Goal: Ask a question: Seek information or help from site administrators or community

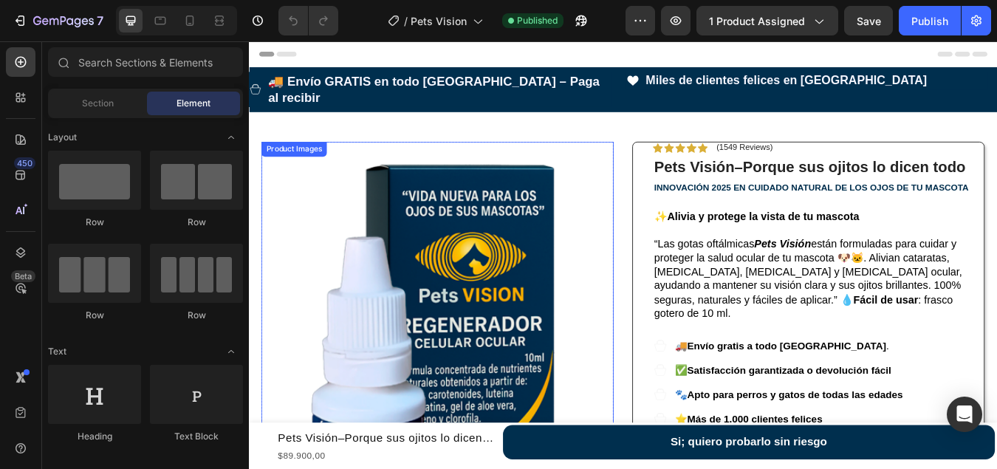
scroll to position [369, 0]
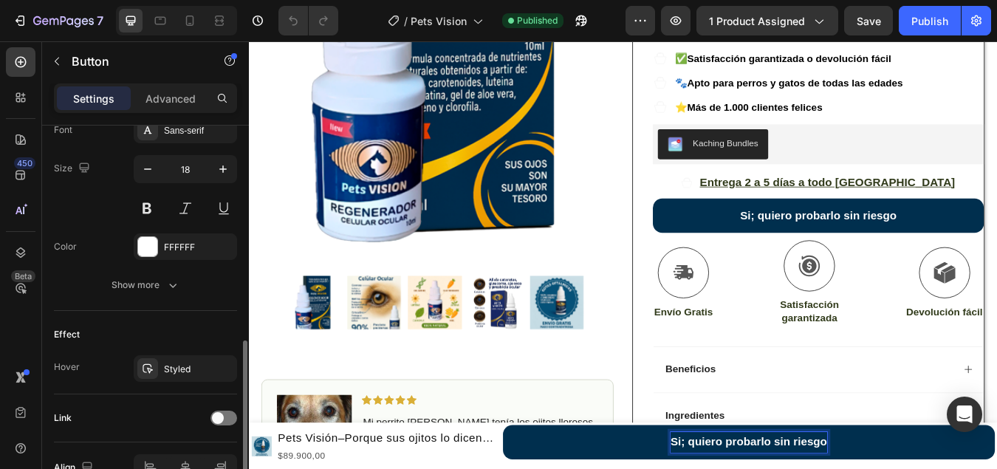
scroll to position [664, 0]
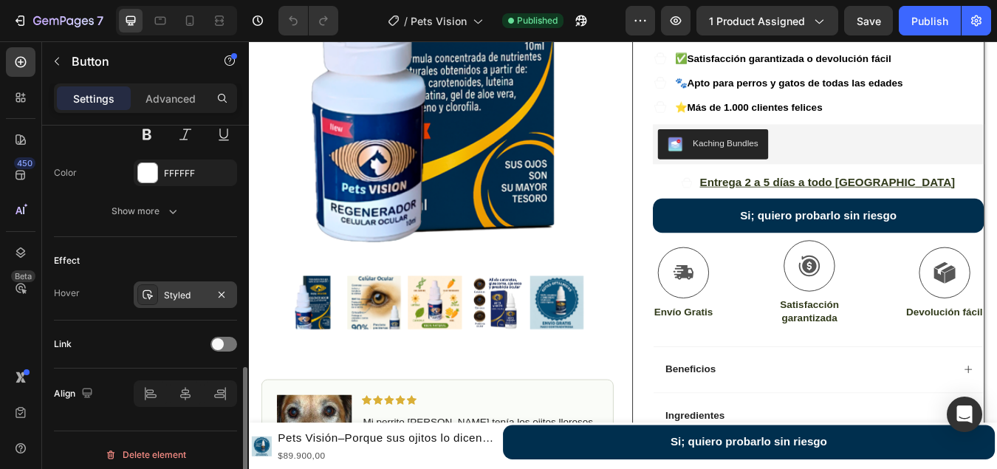
click at [182, 295] on div "Styled" at bounding box center [185, 295] width 43 height 13
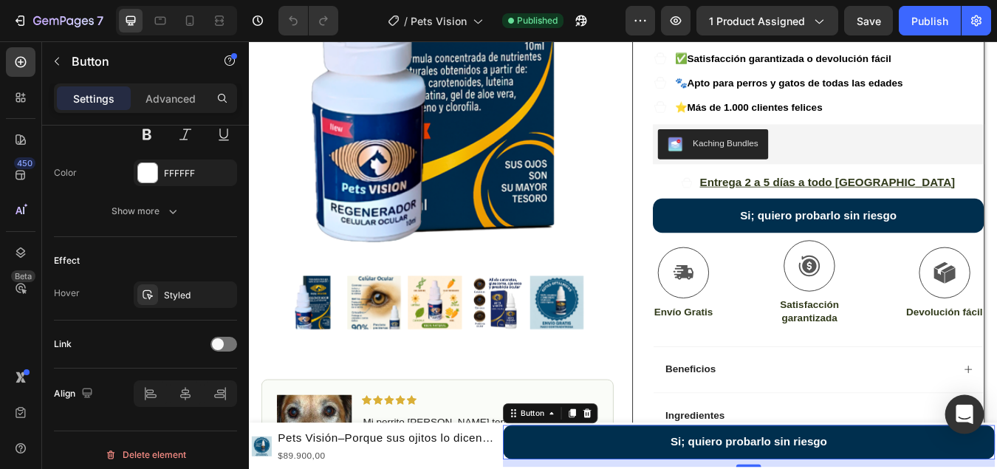
click at [973, 416] on div "Open Intercom Messenger" at bounding box center [964, 414] width 39 height 39
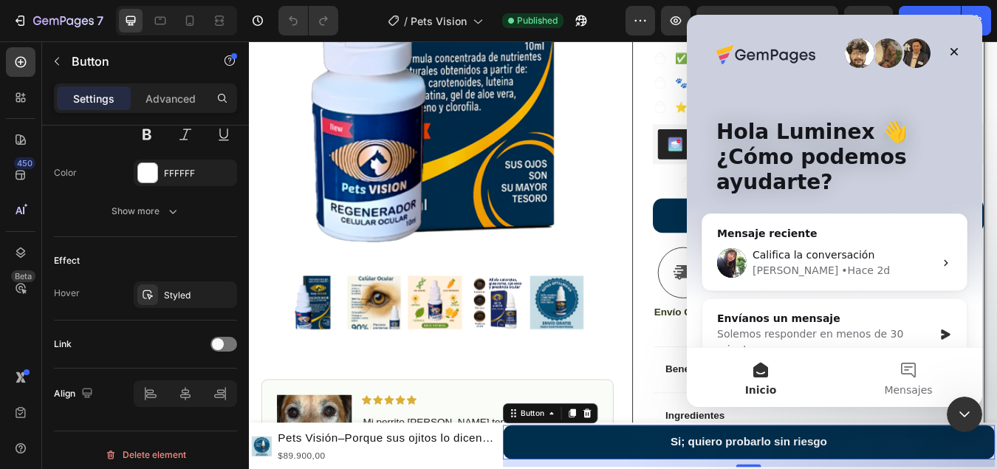
scroll to position [0, 0]
click at [904, 372] on button "Mensajes" at bounding box center [908, 377] width 148 height 59
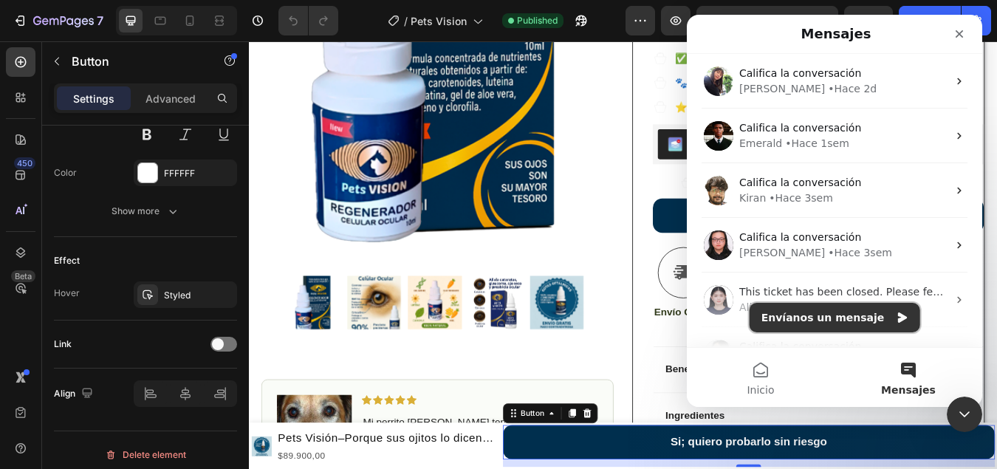
click at [833, 323] on button "Envíanos un mensaje" at bounding box center [834, 318] width 171 height 30
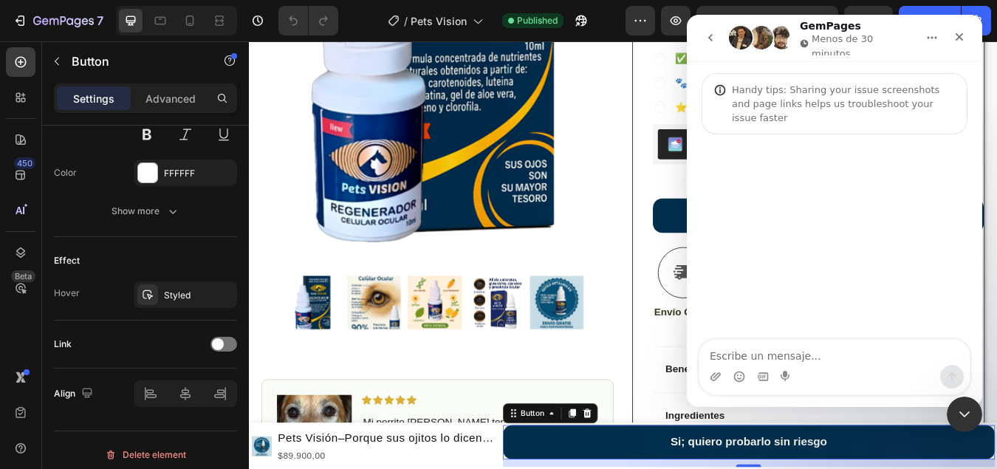
click at [763, 355] on textarea "Escribe un mensaje..." at bounding box center [834, 352] width 270 height 25
type textarea "h"
type textarea "Hola necesito ayuda por favor"
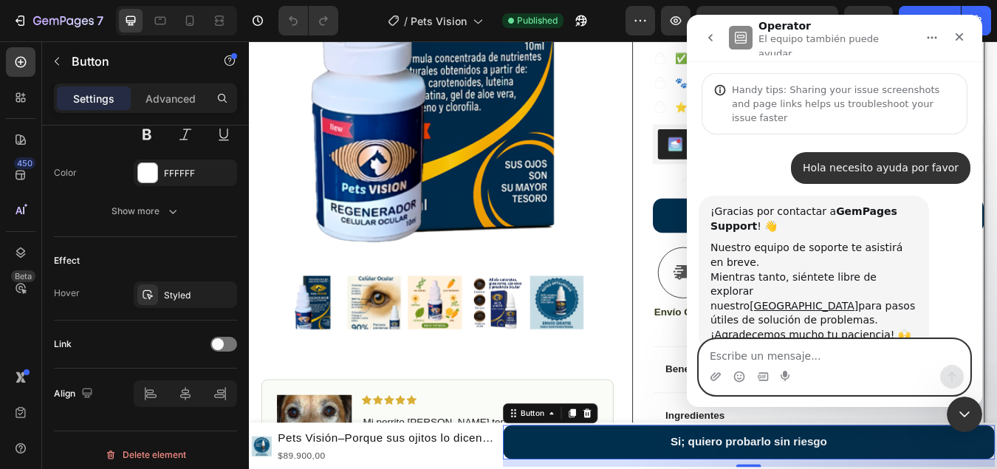
scroll to position [7, 0]
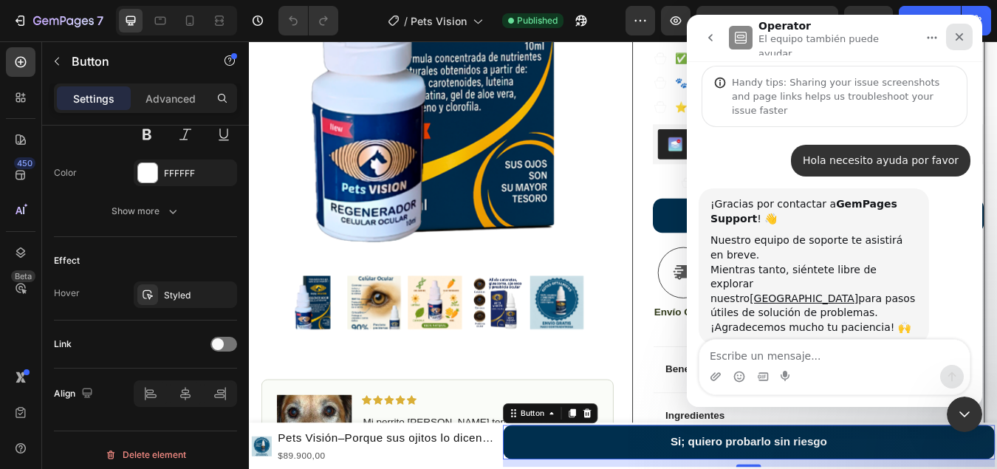
click at [957, 35] on icon "Cerrar" at bounding box center [959, 37] width 8 height 8
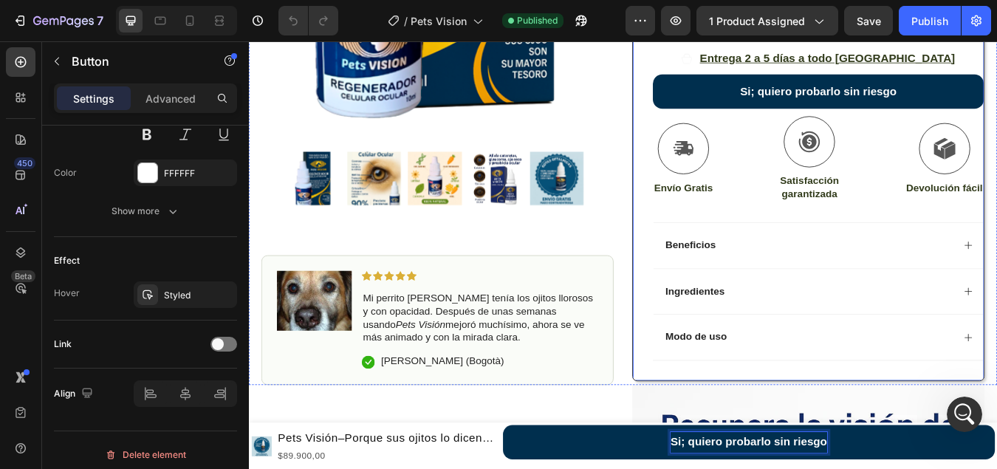
scroll to position [664, 0]
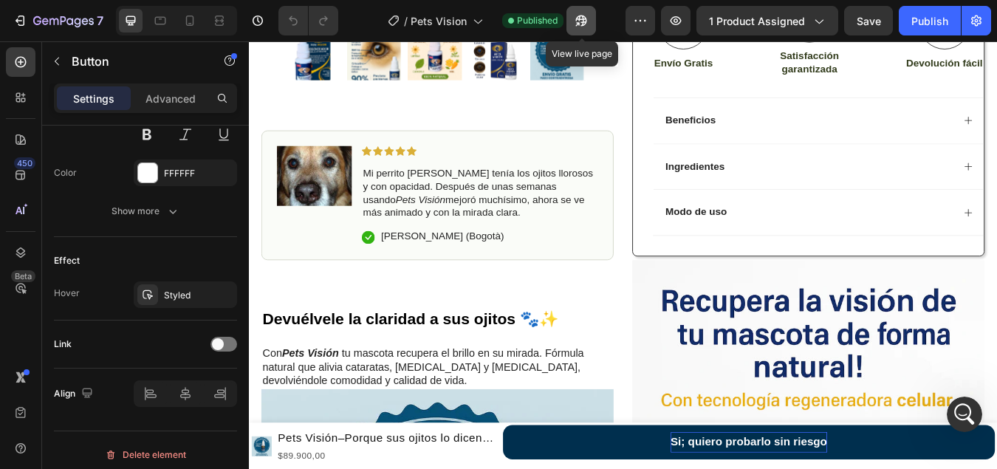
click at [575, 22] on icon "button" at bounding box center [581, 20] width 15 height 15
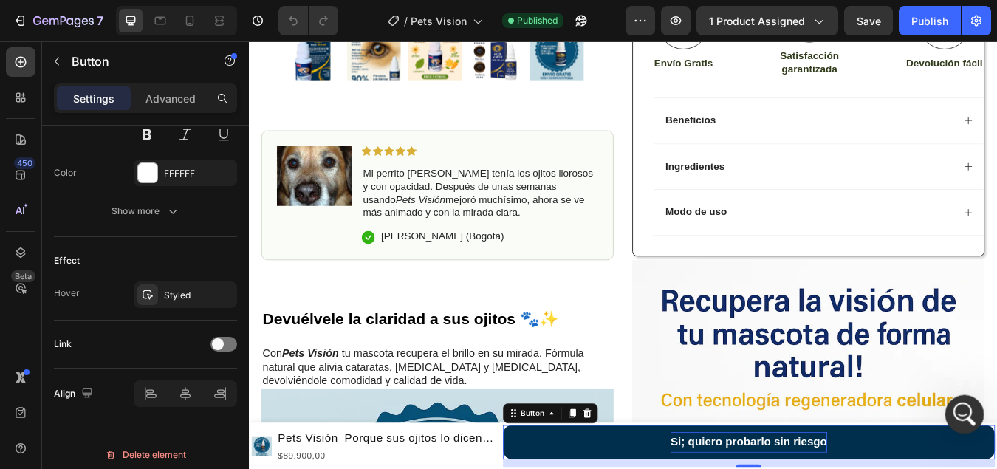
click at [957, 407] on icon "Abrir Intercom Messenger" at bounding box center [962, 412] width 24 height 24
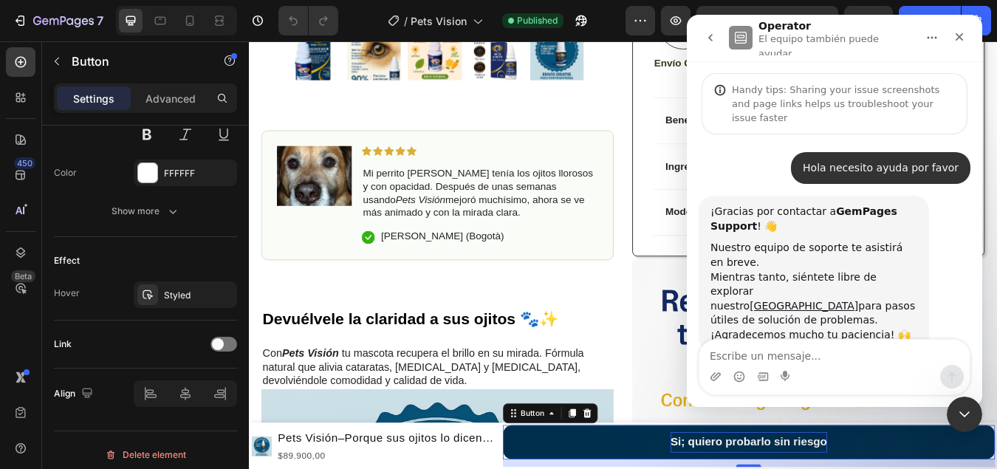
scroll to position [7, 0]
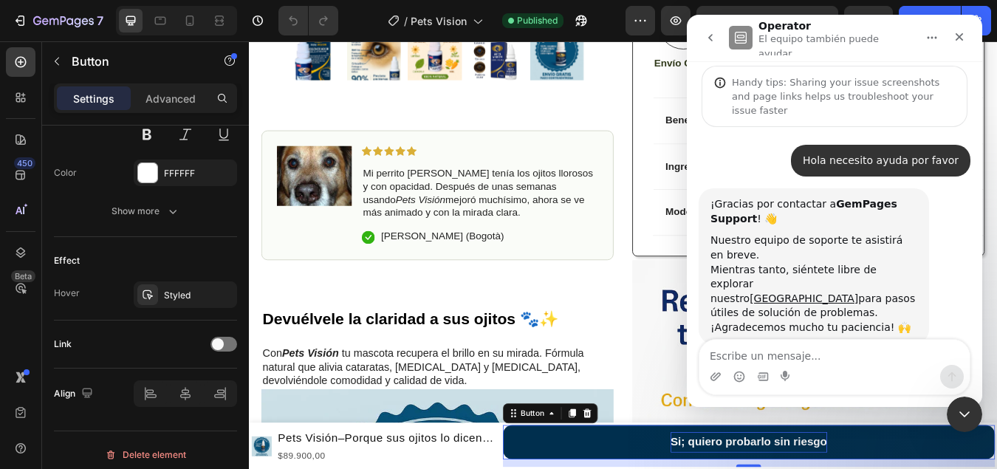
click at [765, 358] on textarea "Escribe un mensaje..." at bounding box center [834, 352] width 270 height 25
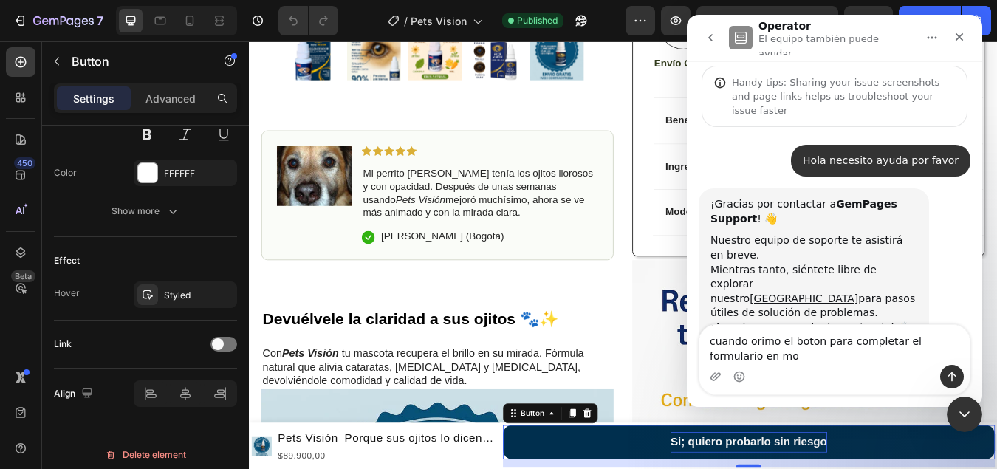
scroll to position [22, 0]
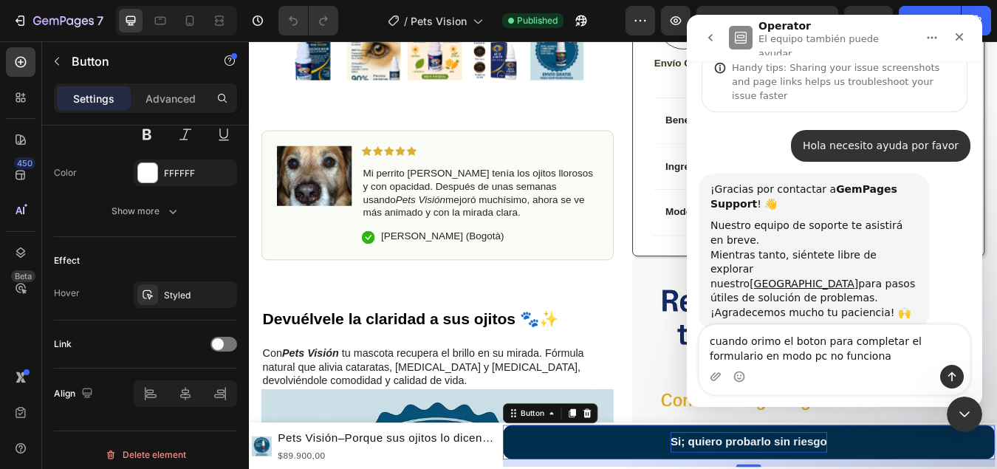
type textarea "cuando orimo el boton para completar el formulario en modo pc no funciona"
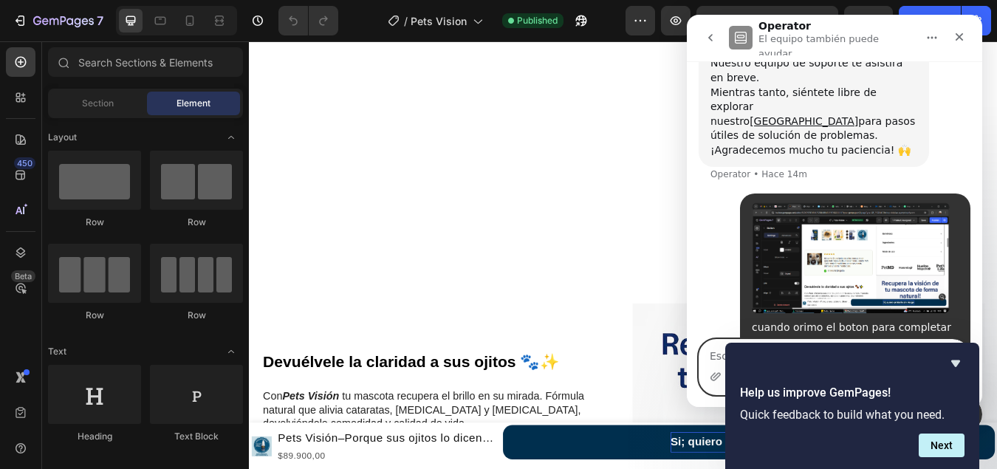
scroll to position [1075, 0]
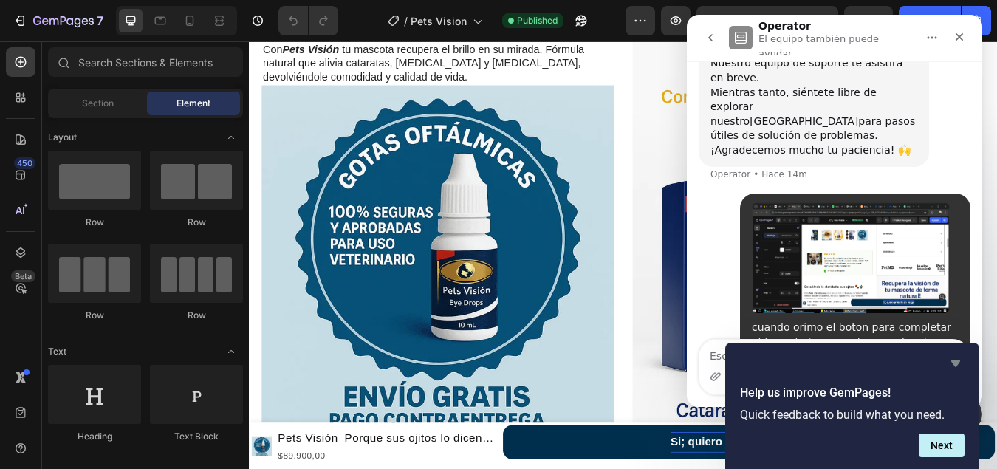
click at [955, 362] on icon "Hide survey" at bounding box center [955, 363] width 9 height 7
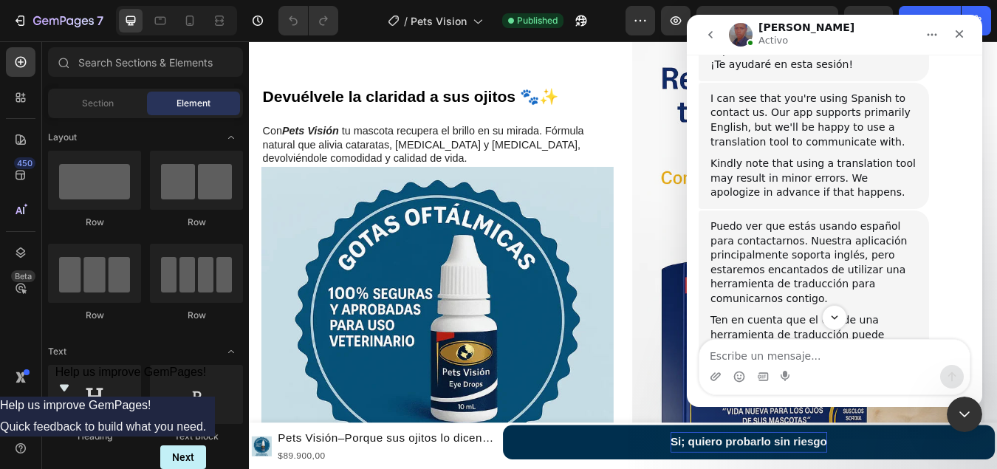
scroll to position [605, 0]
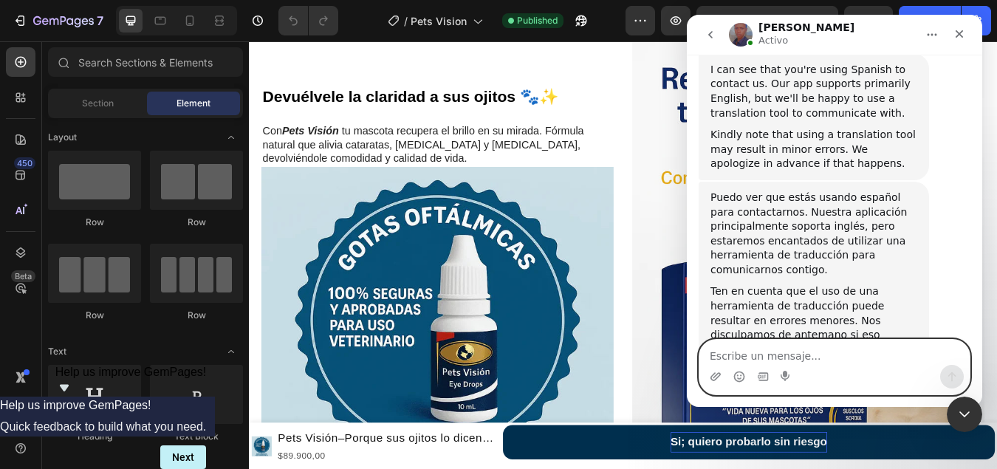
click at [736, 354] on textarea "Escribe un mensaje..." at bounding box center [834, 352] width 270 height 25
type textarea "ok"
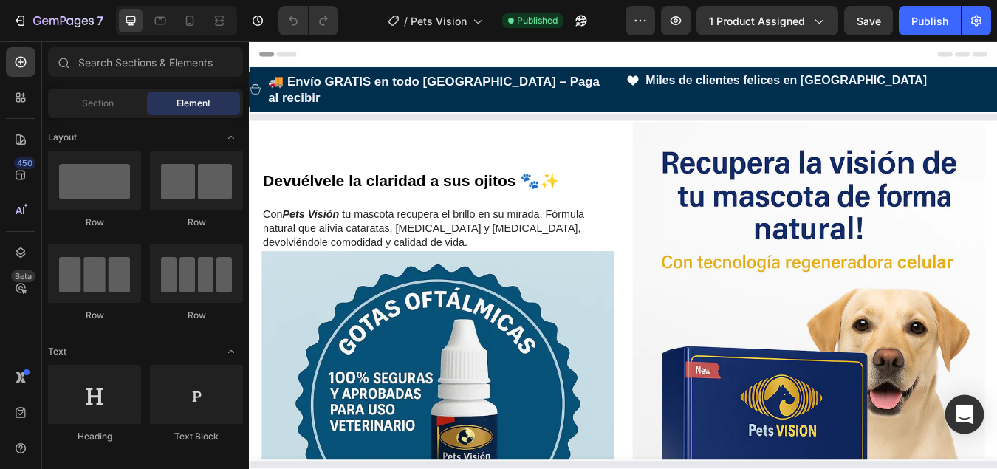
click at [967, 416] on icon "Open Intercom Messenger" at bounding box center [963, 414] width 17 height 19
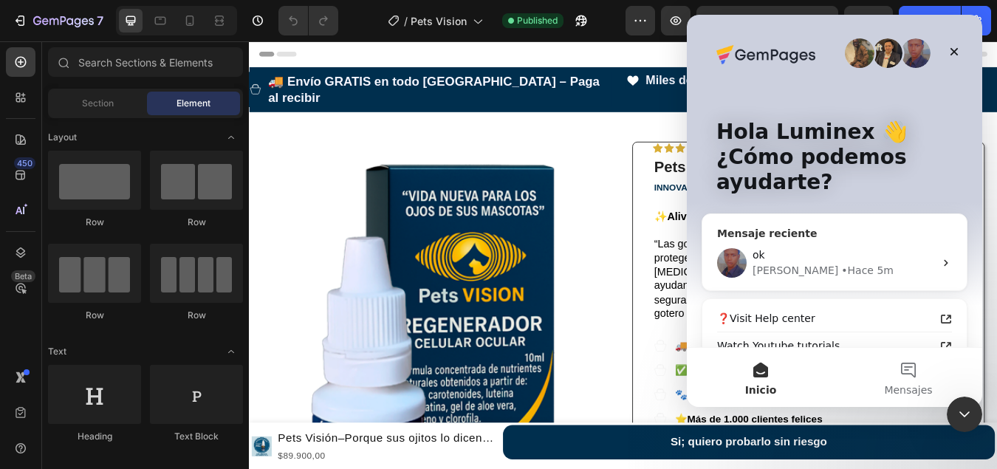
click at [847, 261] on div "ok" at bounding box center [843, 255] width 182 height 16
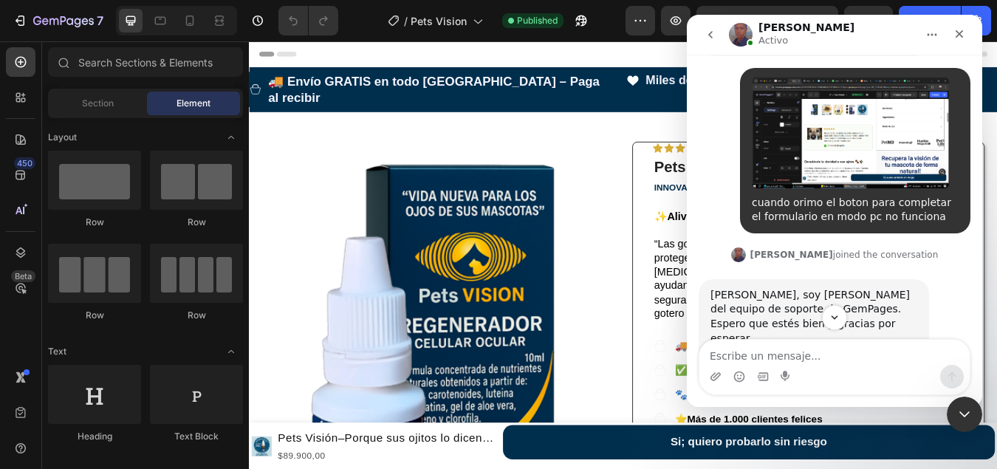
scroll to position [206, 0]
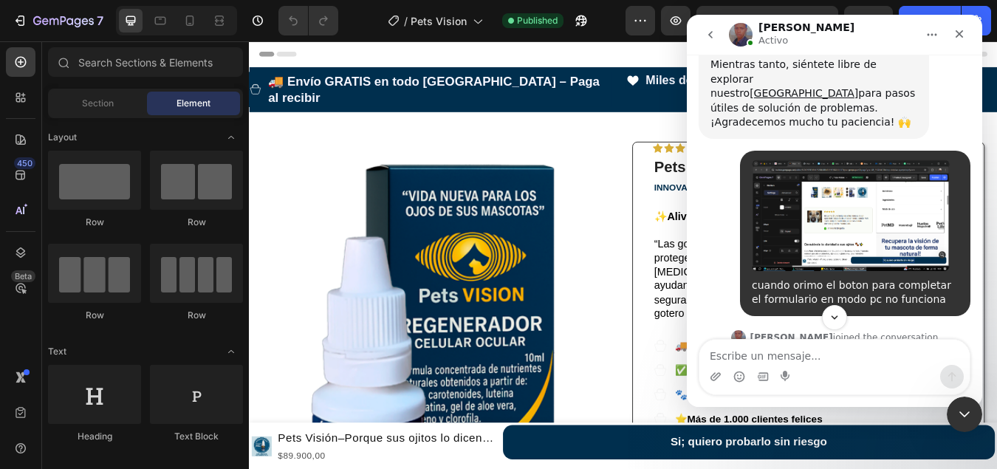
click at [845, 189] on img "Luminex dice…" at bounding box center [850, 214] width 198 height 111
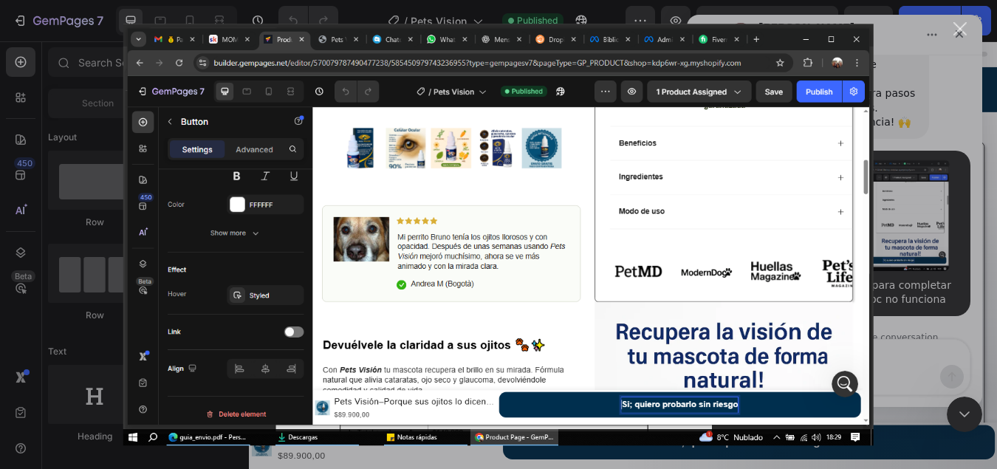
click at [661, 411] on img "Cerrar" at bounding box center [498, 235] width 750 height 422
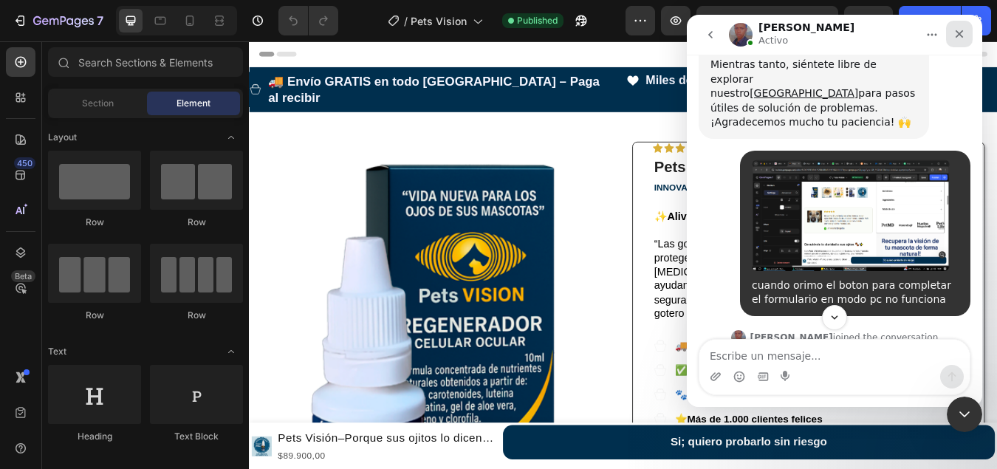
click at [954, 39] on icon "Cerrar" at bounding box center [959, 34] width 12 height 12
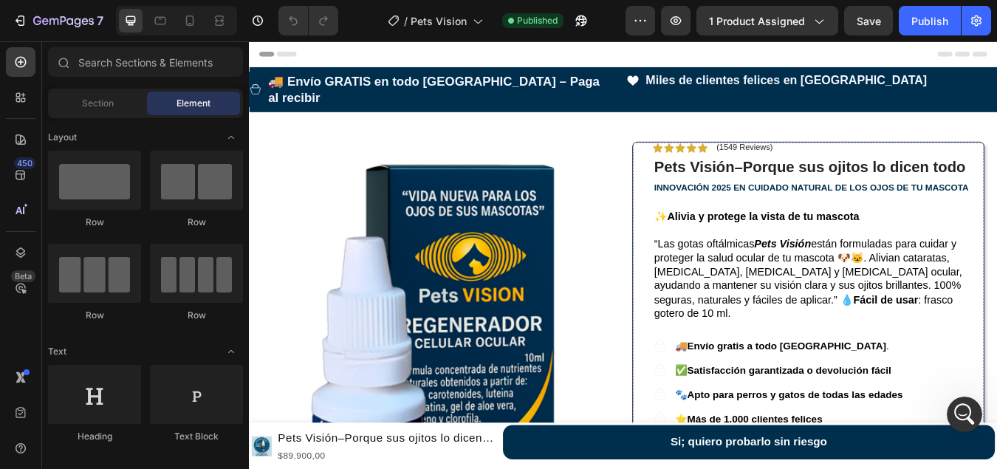
scroll to position [295, 0]
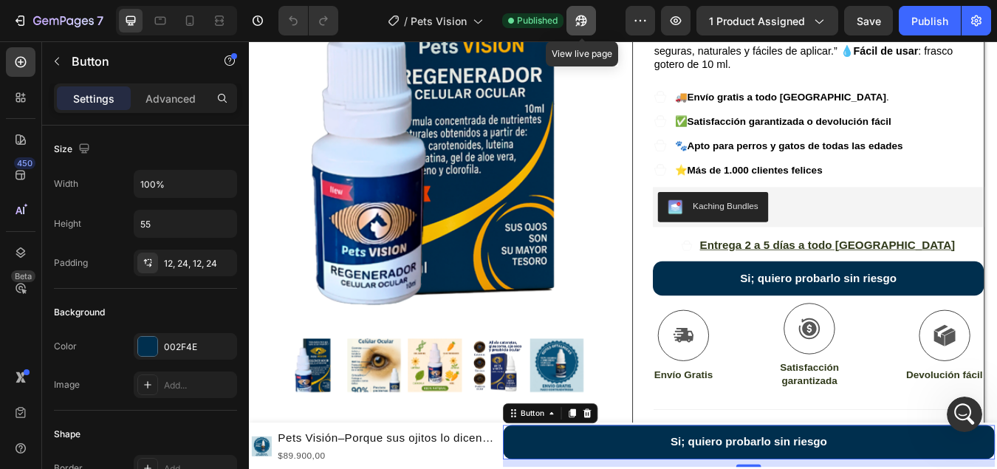
click at [578, 20] on icon "button" at bounding box center [581, 20] width 15 height 15
click at [951, 413] on icon "Abrir Intercom Messenger" at bounding box center [962, 412] width 24 height 24
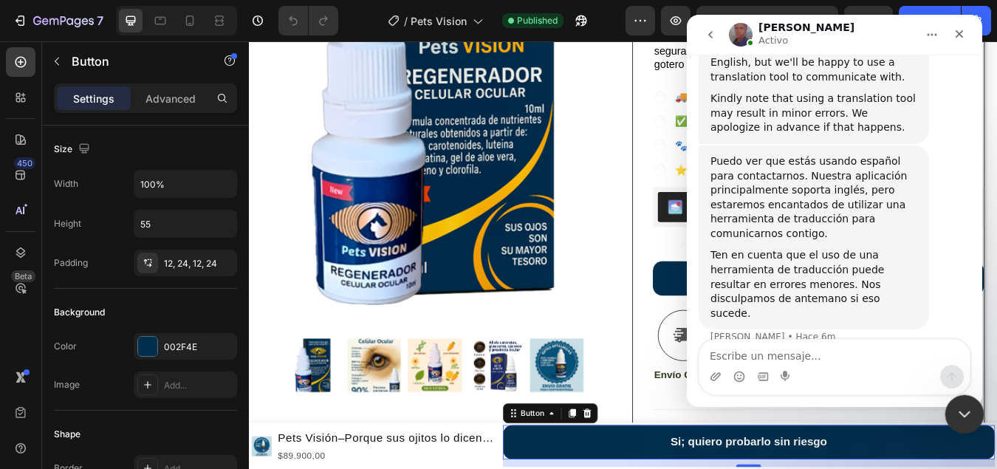
scroll to position [649, 0]
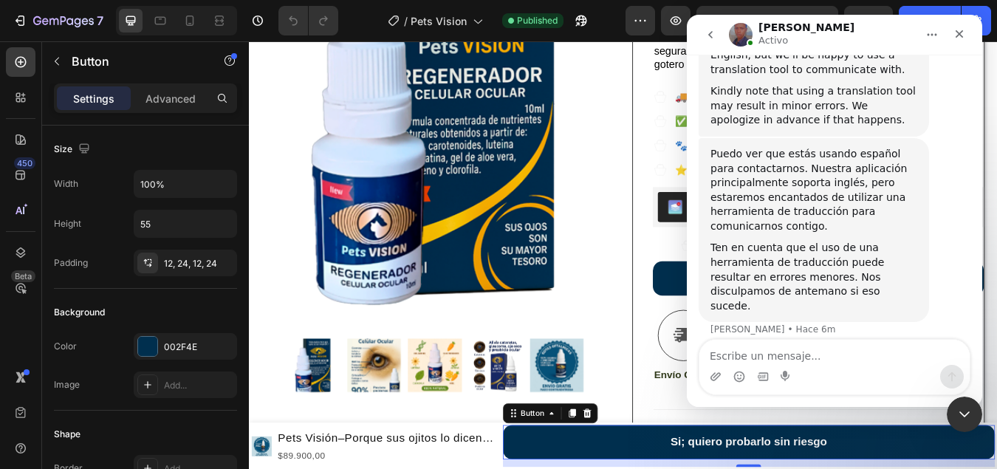
click at [741, 359] on textarea "Escribe un mensaje..." at bounding box center [834, 352] width 270 height 25
type textarea "el boton de compra no me funciona en modo pc"
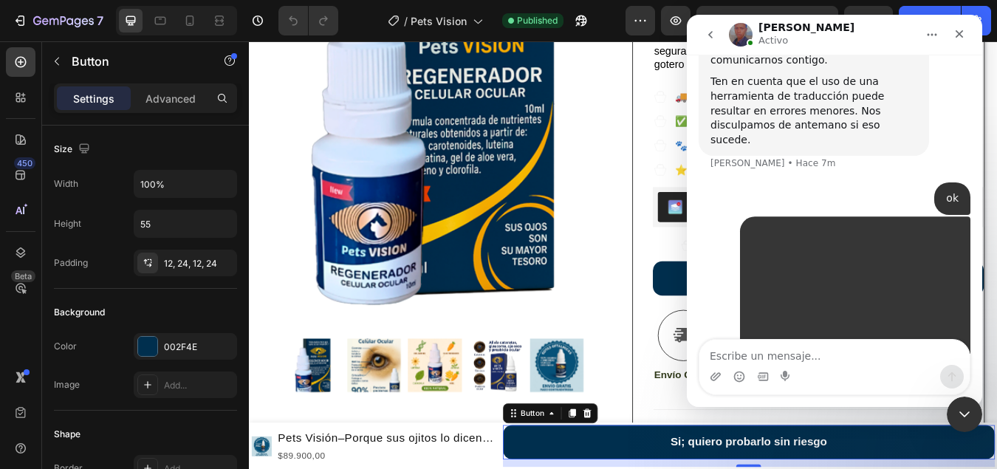
scroll to position [816, 0]
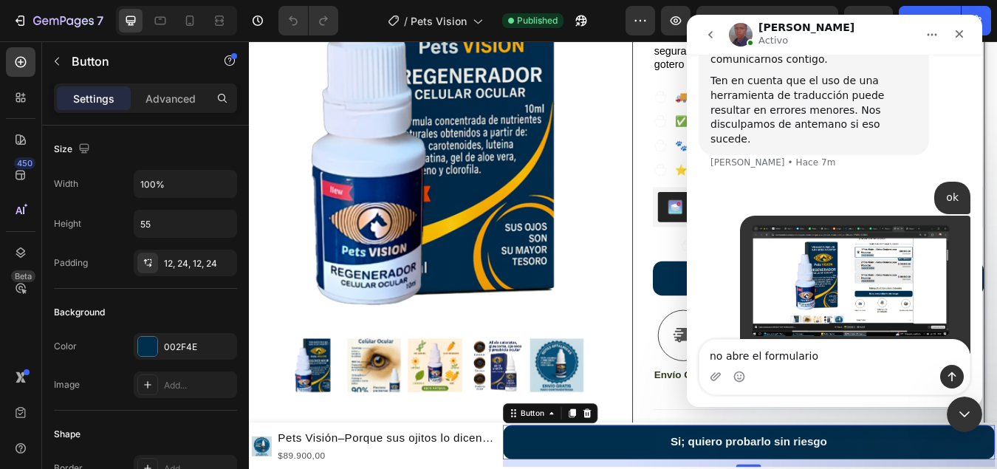
type textarea "no abre el formulario."
